Goal: Task Accomplishment & Management: Use online tool/utility

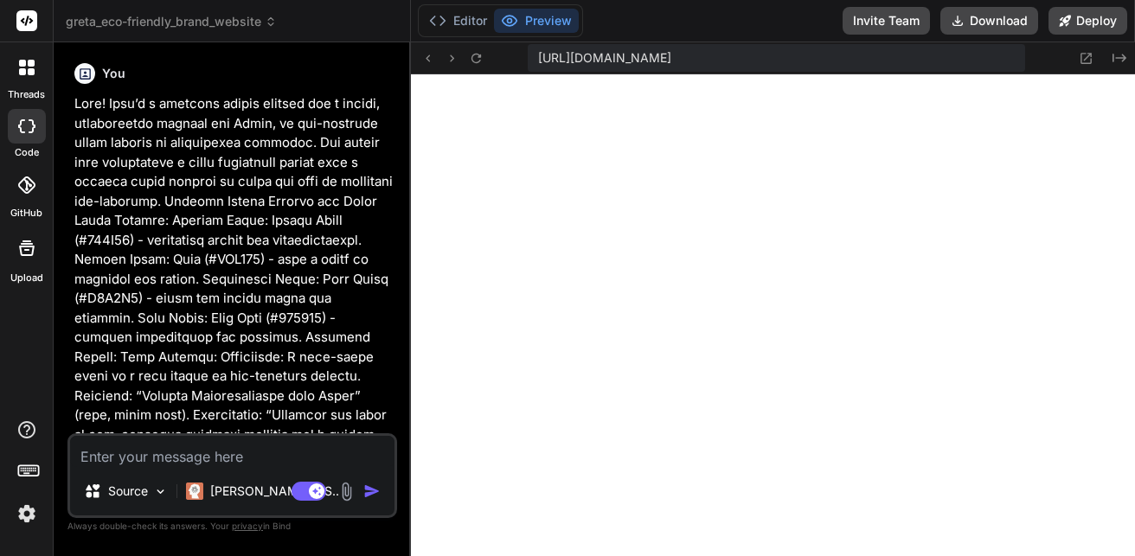
scroll to position [888, 0]
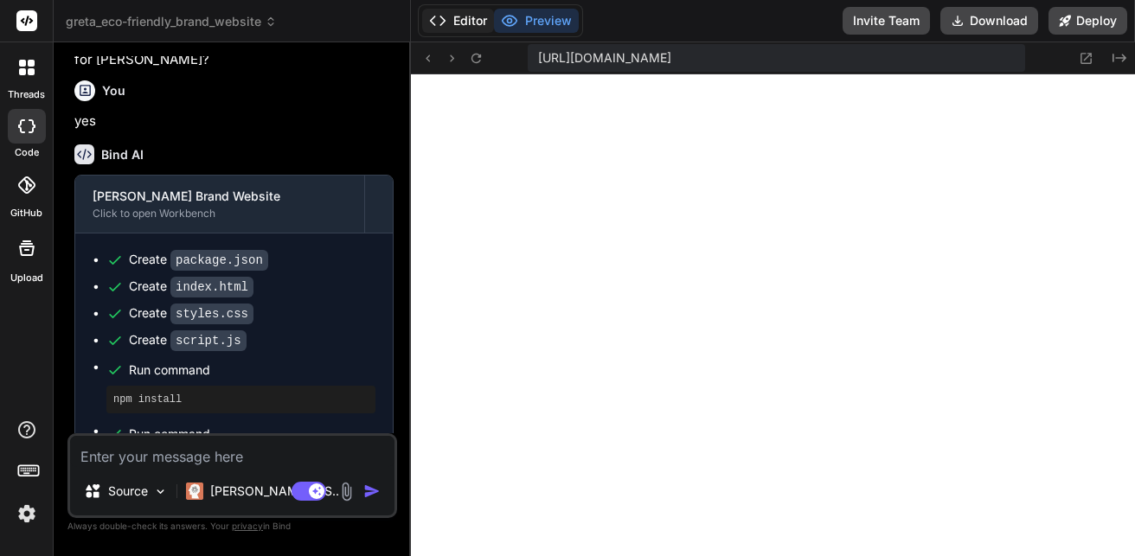
click at [452, 17] on button "Editor" at bounding box center [458, 21] width 72 height 24
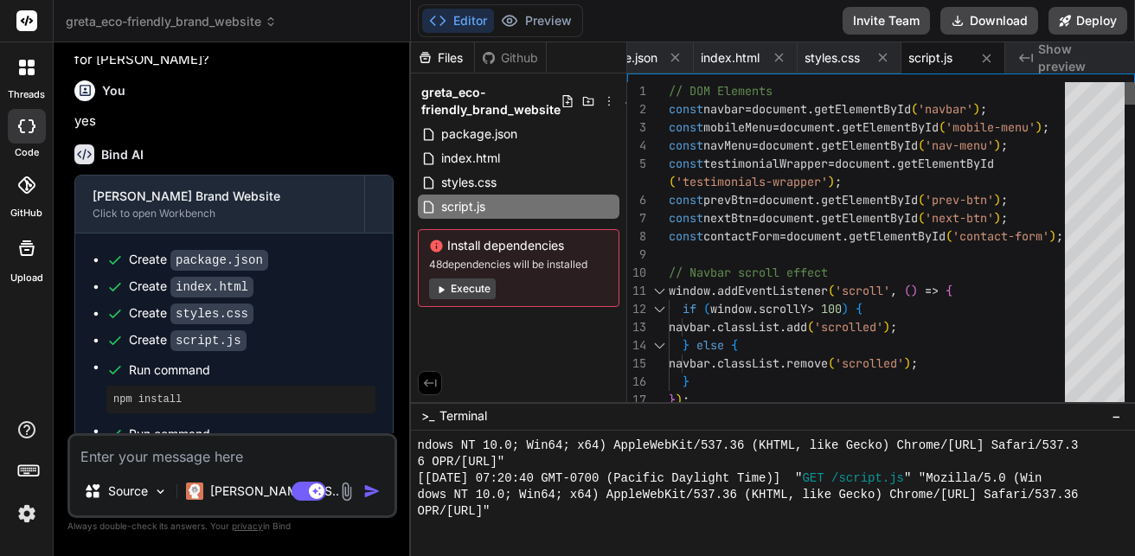
click at [1134, 82] on div at bounding box center [1130, 93] width 10 height 22
click at [721, 53] on span "index.html" at bounding box center [730, 57] width 59 height 17
type textarea "<p>&copy; 2024 [PERSON_NAME]. All rights reserved.</p> </div> </div> </footer> …"
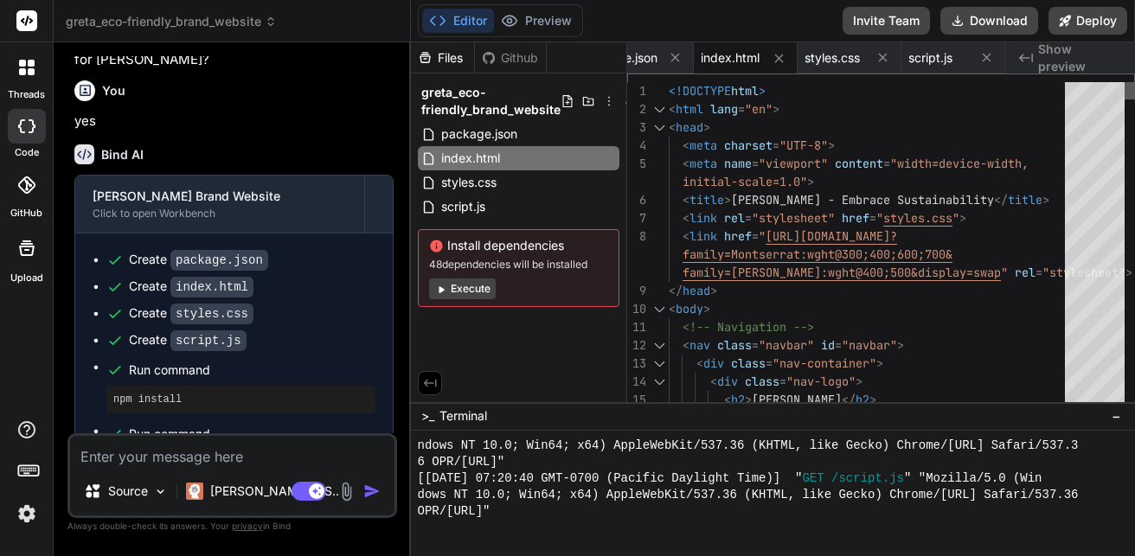
click at [1134, 82] on div at bounding box center [1130, 90] width 10 height 17
click at [633, 47] on div "package.json" at bounding box center [633, 57] width 119 height 31
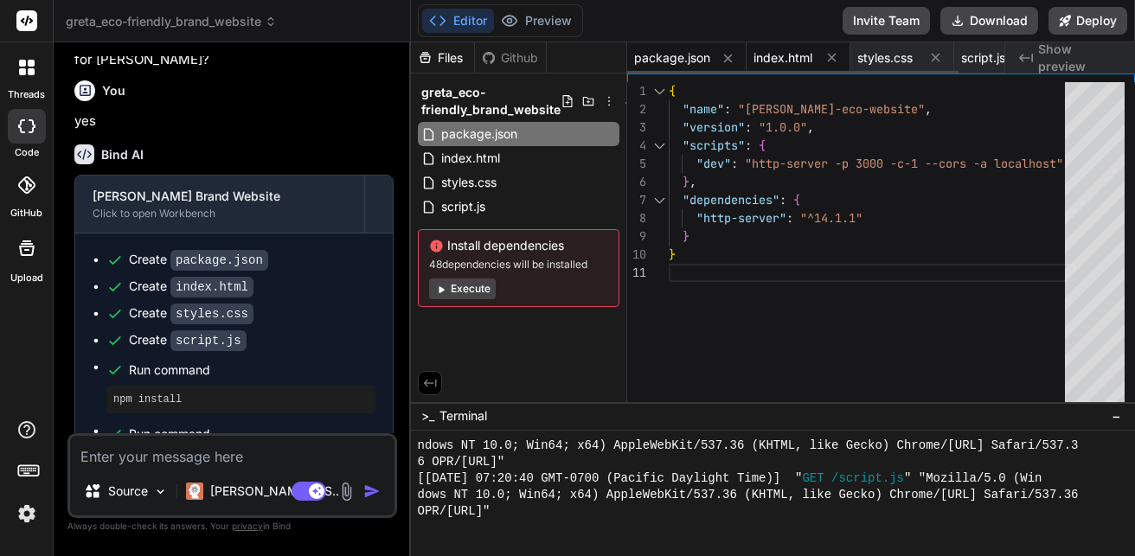
click at [792, 53] on span "index.html" at bounding box center [783, 57] width 59 height 17
type textarea "<p>&copy; 2024 [PERSON_NAME]. All rights reserved.</p> </div> </div> </footer> …"
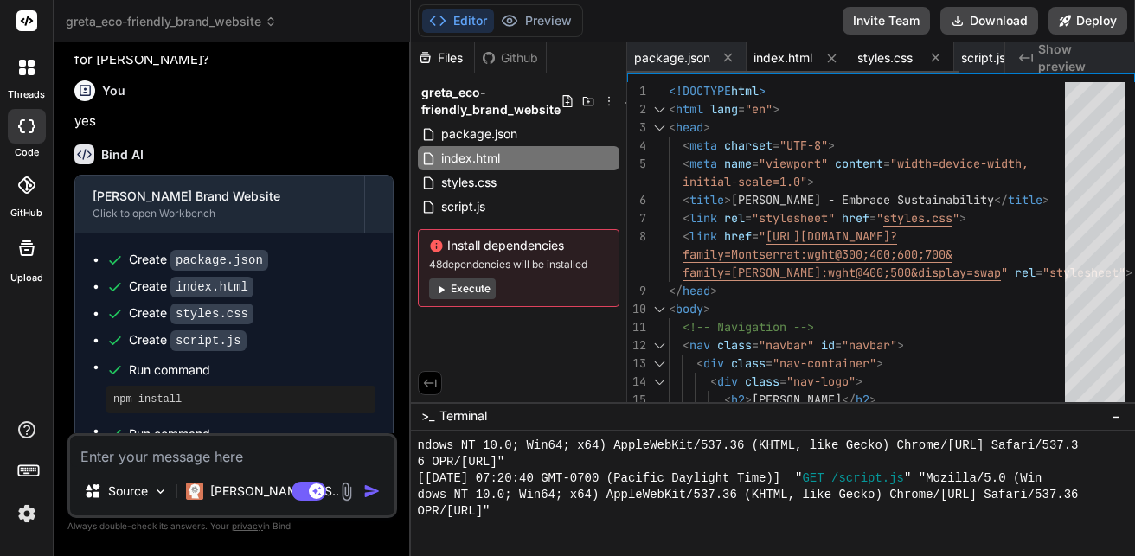
click at [895, 66] on span "styles.css" at bounding box center [884, 57] width 55 height 17
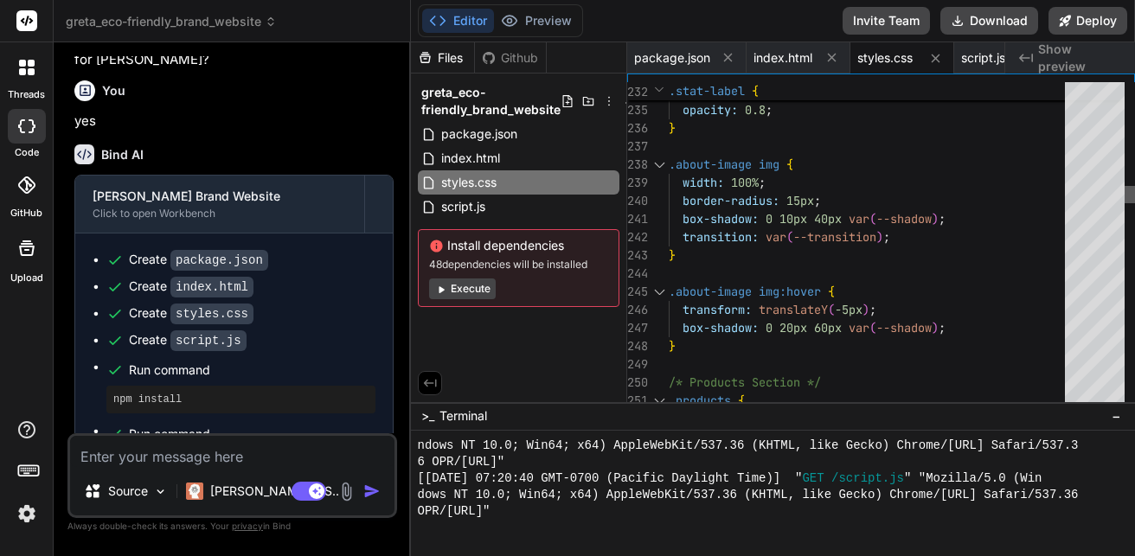
click at [1131, 198] on div at bounding box center [1130, 194] width 10 height 17
click at [676, 58] on span "package.json" at bounding box center [672, 57] width 76 height 17
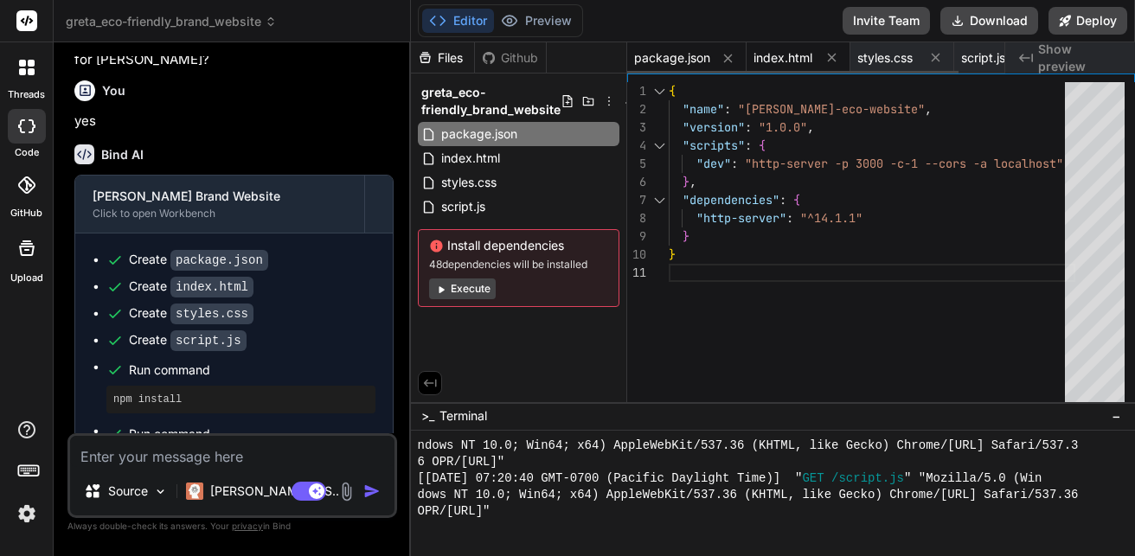
click at [789, 57] on span "index.html" at bounding box center [783, 57] width 59 height 17
type textarea "<p>&copy; 2024 [PERSON_NAME]. All rights reserved.</p> </div> </div> </footer> …"
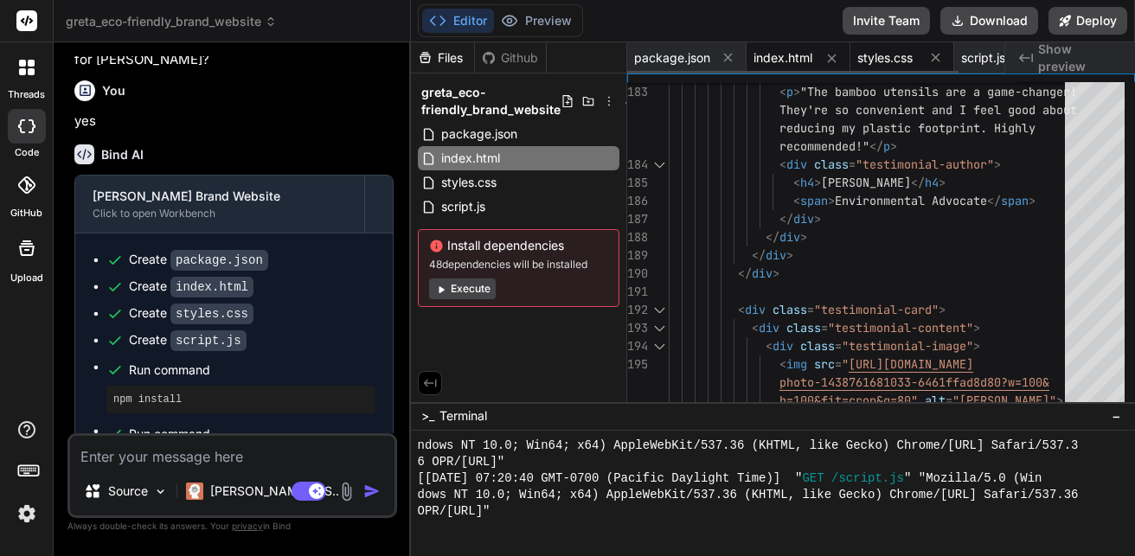
click at [888, 42] on div "styles.css" at bounding box center [902, 57] width 104 height 31
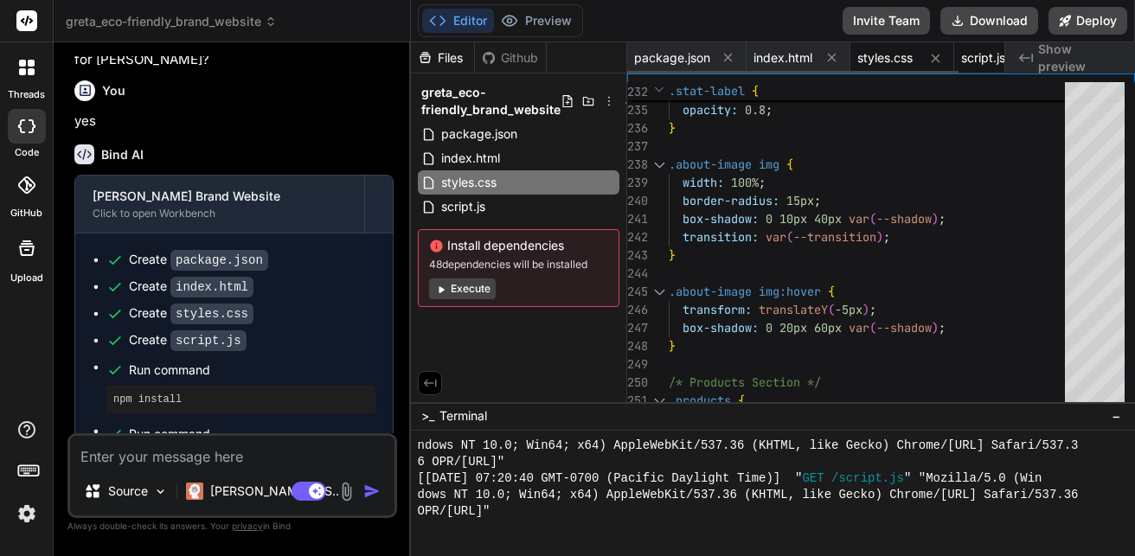
click at [975, 66] on span "script.js" at bounding box center [983, 57] width 44 height 17
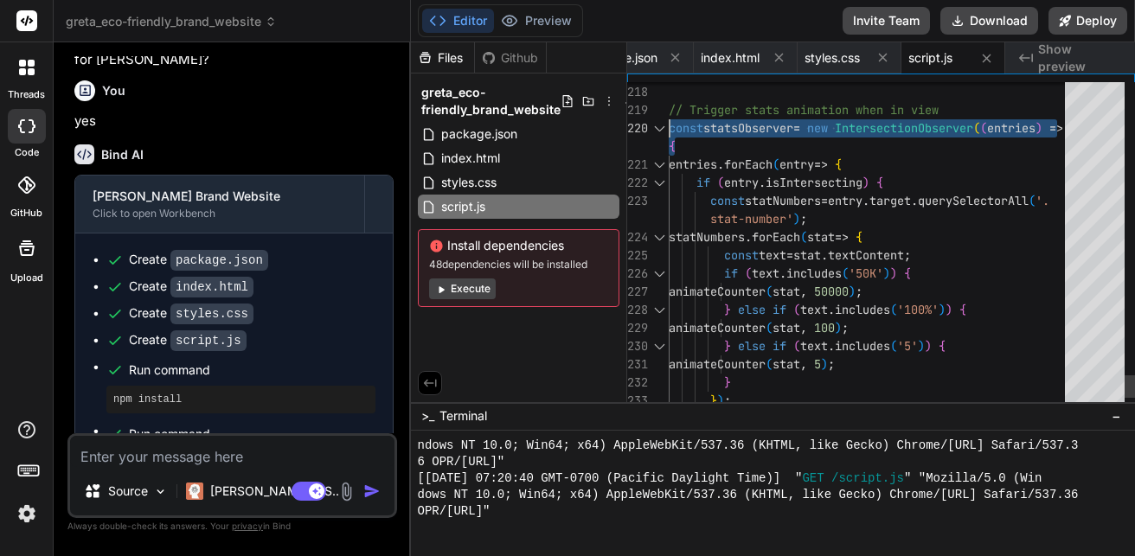
drag, startPoint x: 728, startPoint y: 122, endPoint x: 746, endPoint y: 164, distance: 45.3
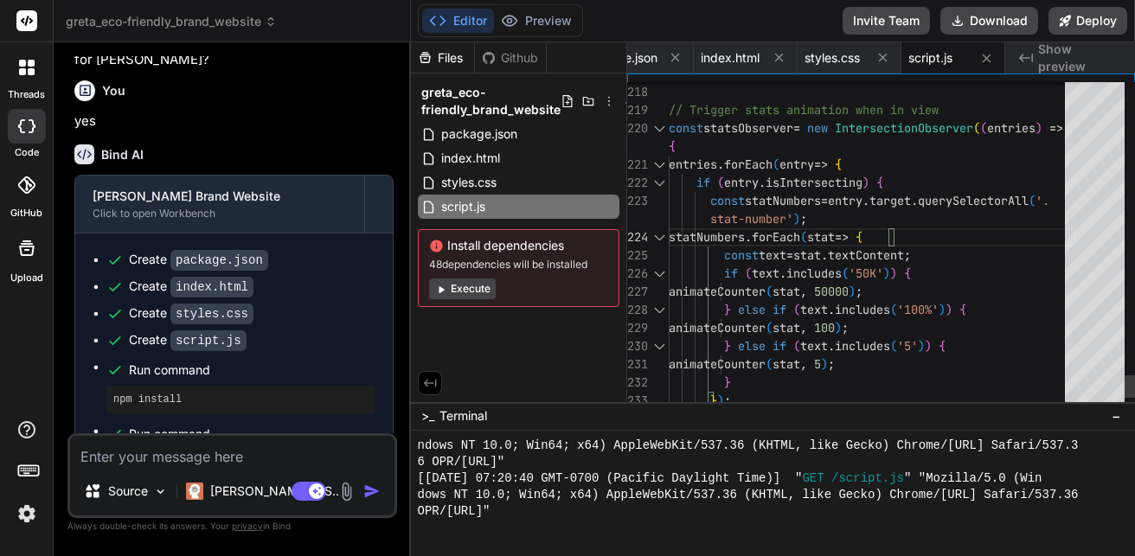
type textarea "} else { element.textContent = Math.floor(current); } }, 16); } // Trigger stat…"
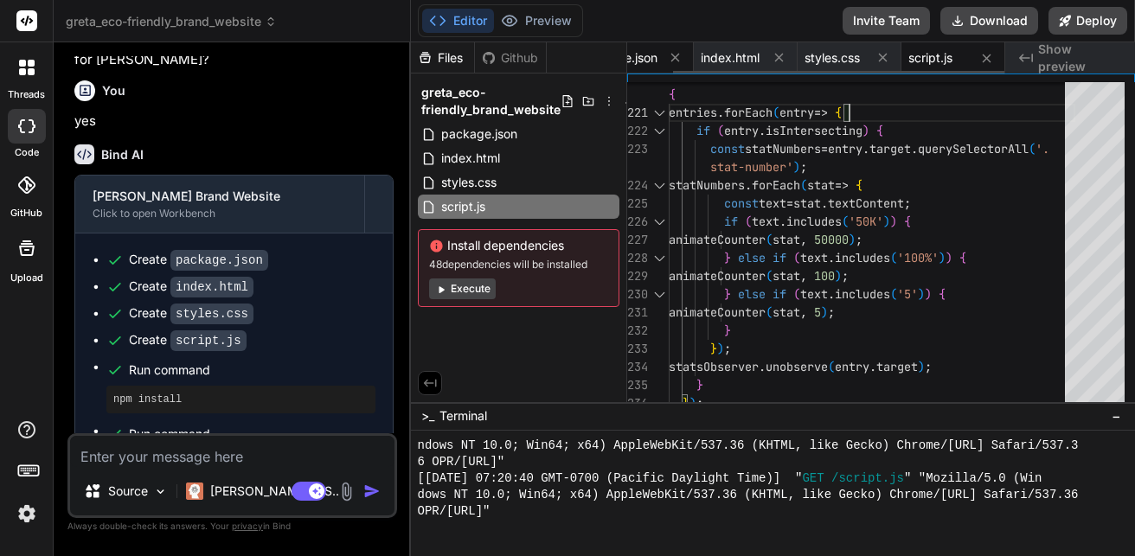
click at [637, 62] on span "package.json" at bounding box center [619, 57] width 76 height 17
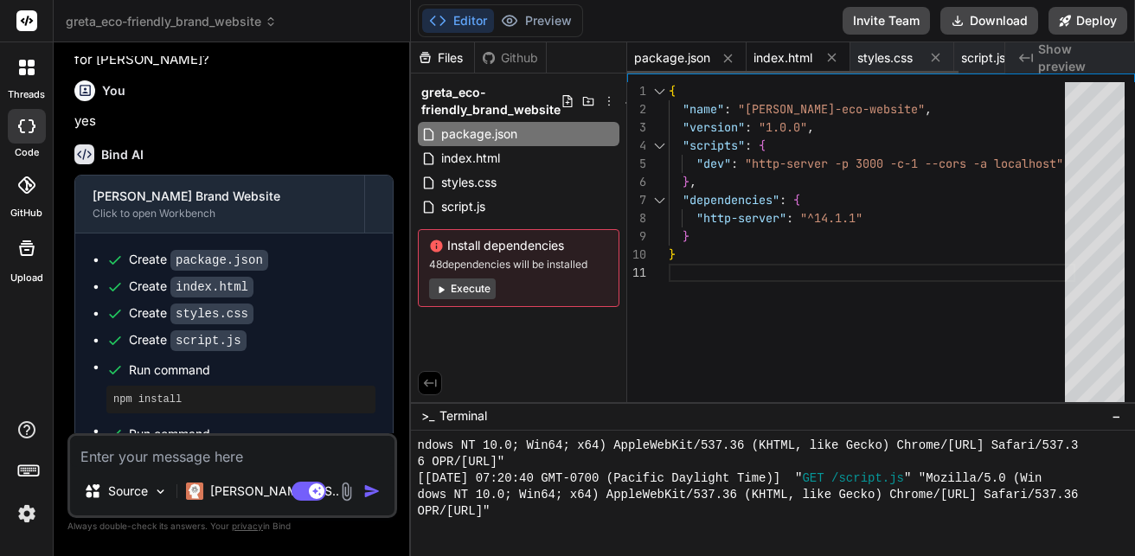
click at [773, 68] on div "index.html" at bounding box center [799, 57] width 104 height 31
type textarea "<p>&copy; 2024 [PERSON_NAME]. All rights reserved.</p> </div> </div> </footer> …"
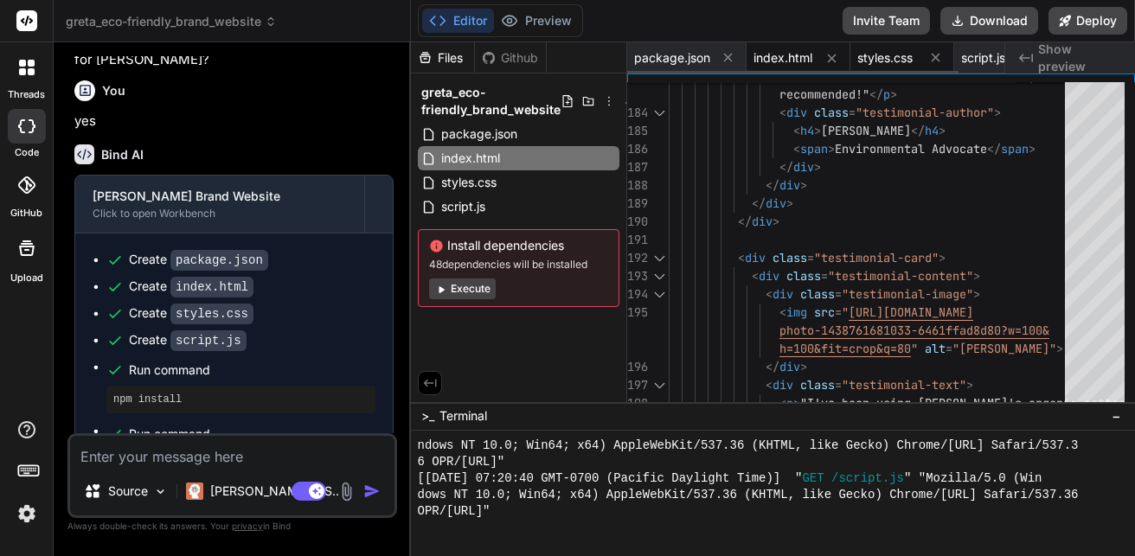
click at [879, 65] on span "styles.css" at bounding box center [884, 57] width 55 height 17
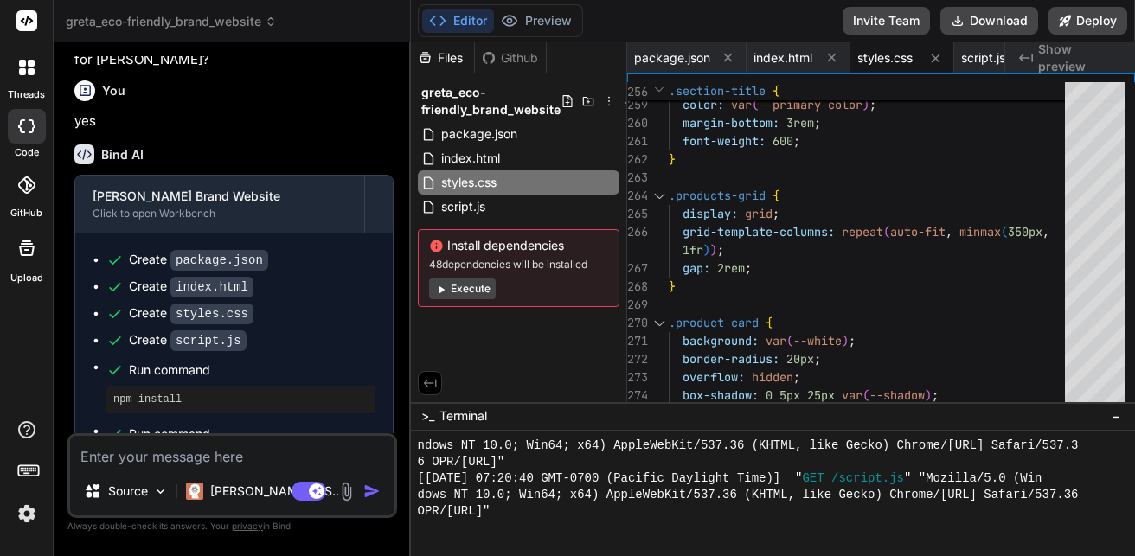
click at [525, 33] on div "Editor Preview" at bounding box center [500, 20] width 165 height 33
click at [529, 24] on button "Preview" at bounding box center [536, 21] width 85 height 24
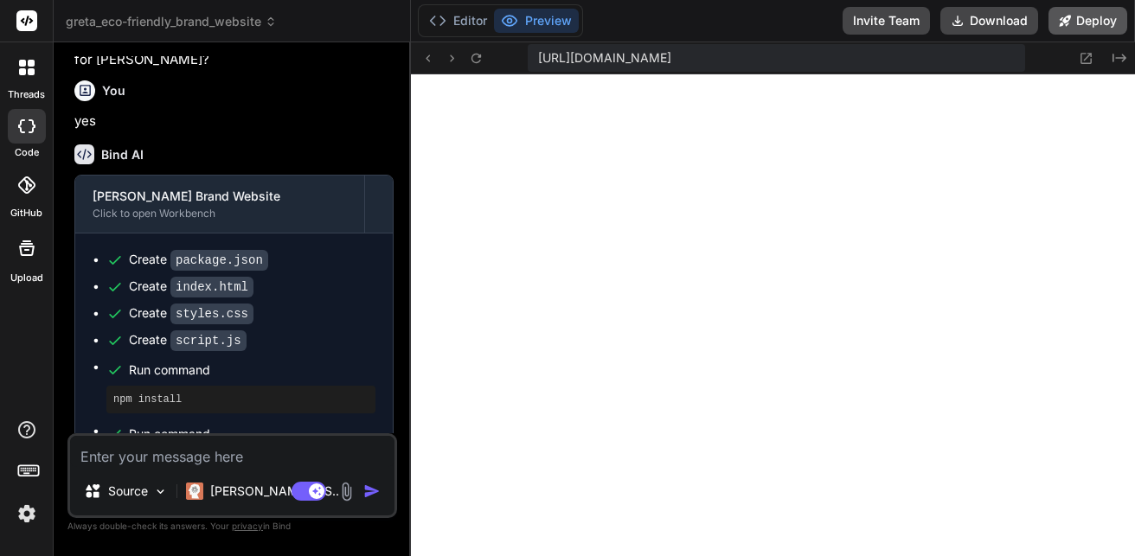
drag, startPoint x: 620, startPoint y: 76, endPoint x: 1078, endPoint y: 20, distance: 461.1
click at [1078, 20] on button "Deploy" at bounding box center [1088, 21] width 79 height 28
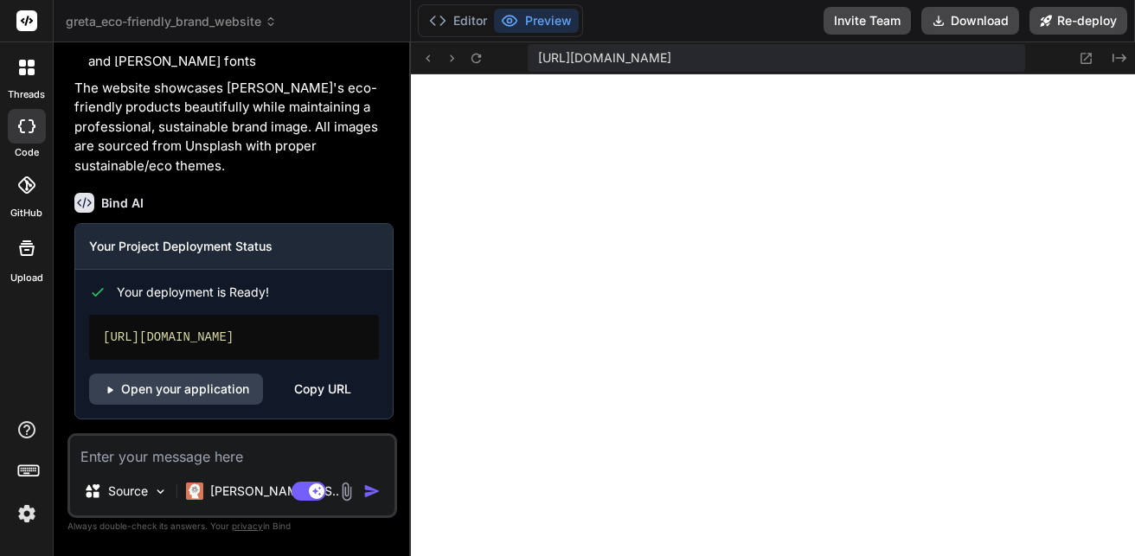
scroll to position [3042, 0]
type textarea "x"
click at [316, 390] on div "Copy URL" at bounding box center [322, 389] width 57 height 31
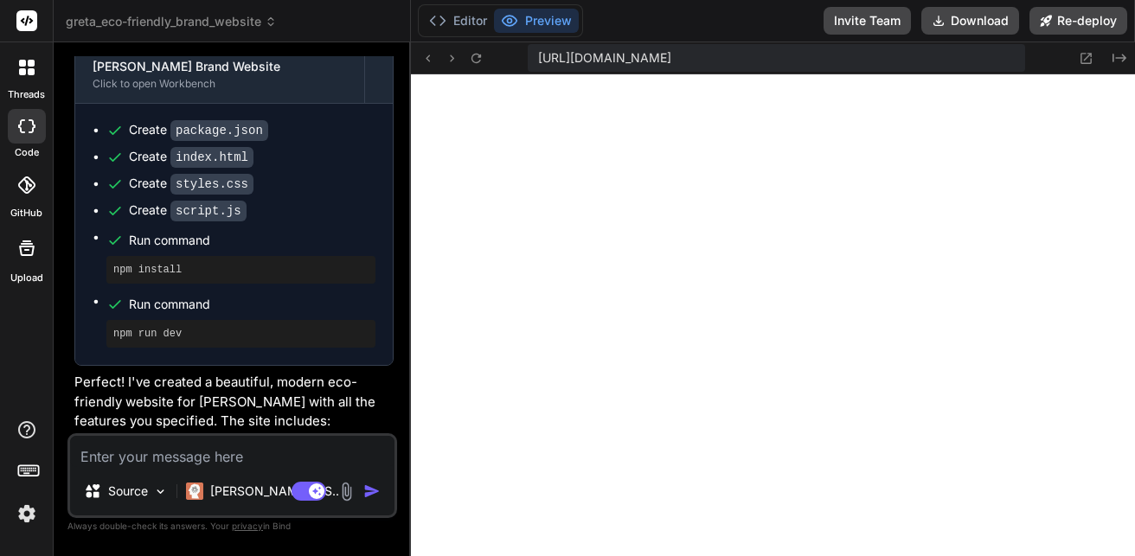
scroll to position [2177, 0]
